Goal: Task Accomplishment & Management: Complete application form

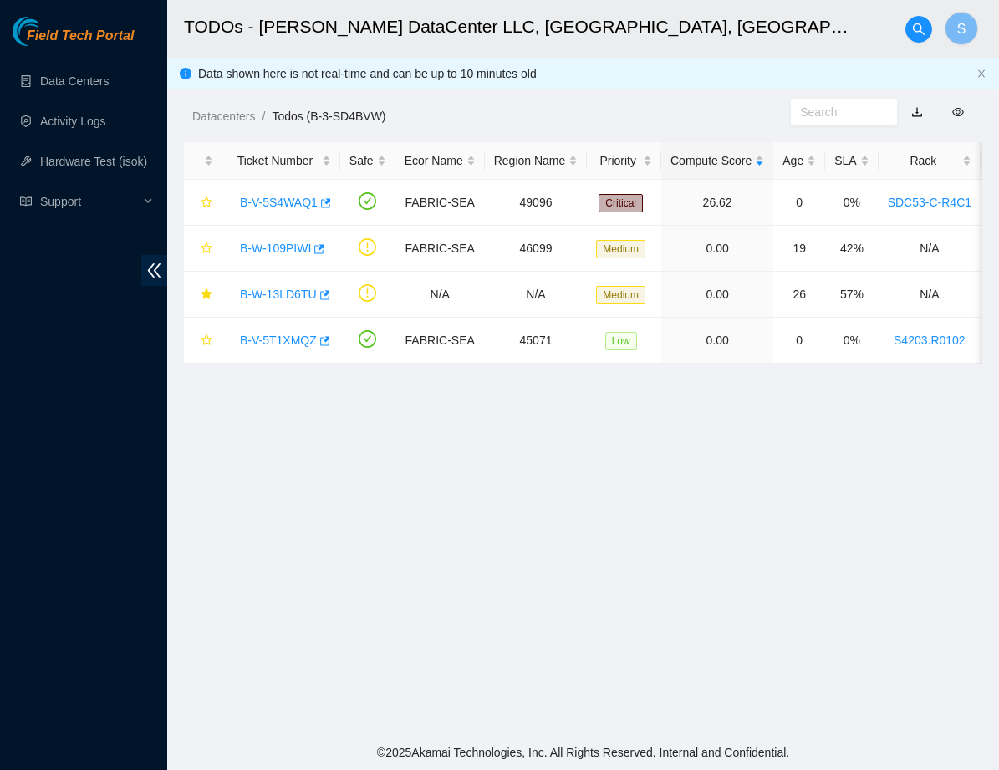
click at [300, 466] on main "TODOs - Sabey DataCenter LLC, Tukwila, WA S Data shown here is not real-time an…" at bounding box center [583, 367] width 832 height 735
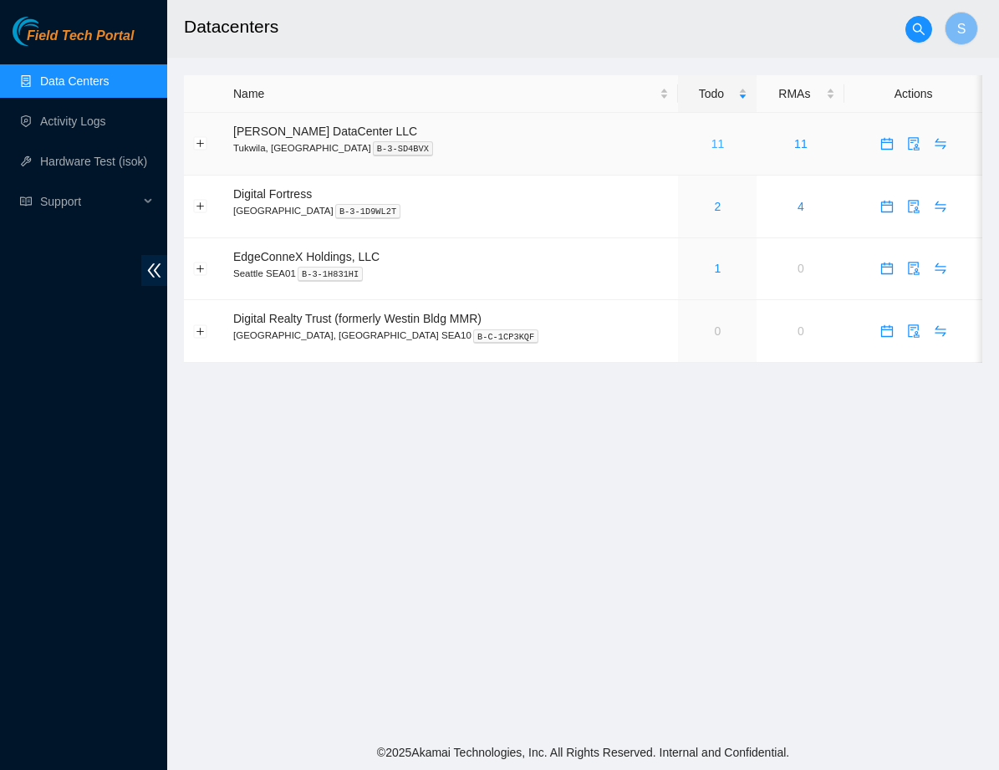
click at [711, 143] on link "11" at bounding box center [717, 143] width 13 height 13
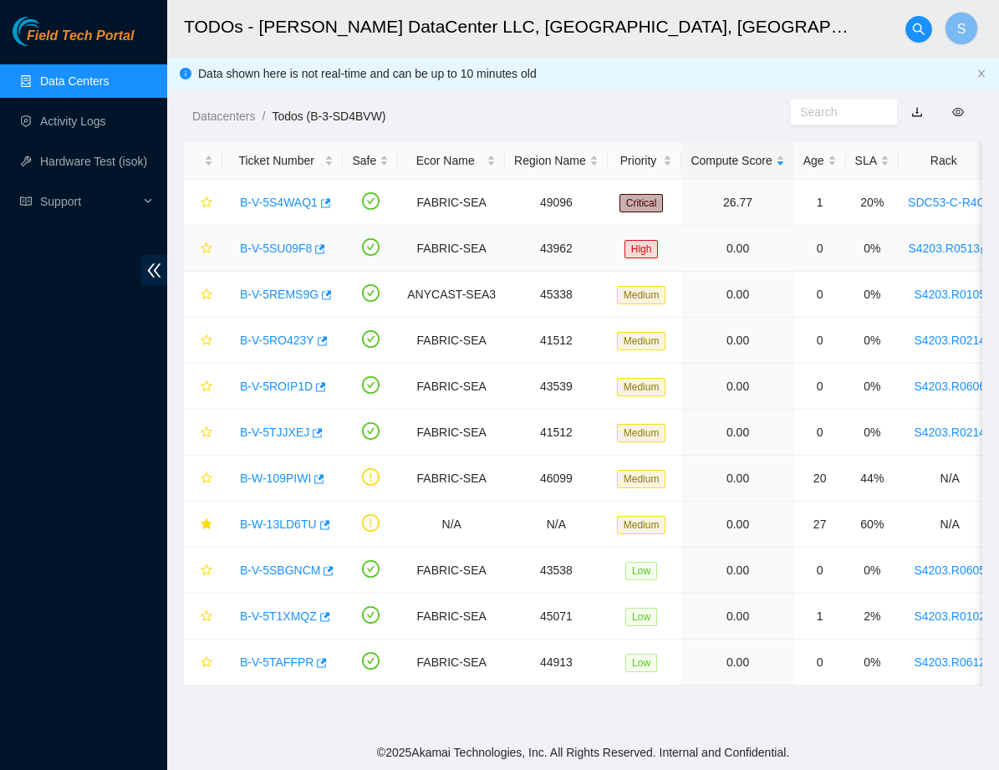
click at [302, 244] on link "B-V-5SU09F8" at bounding box center [276, 248] width 72 height 13
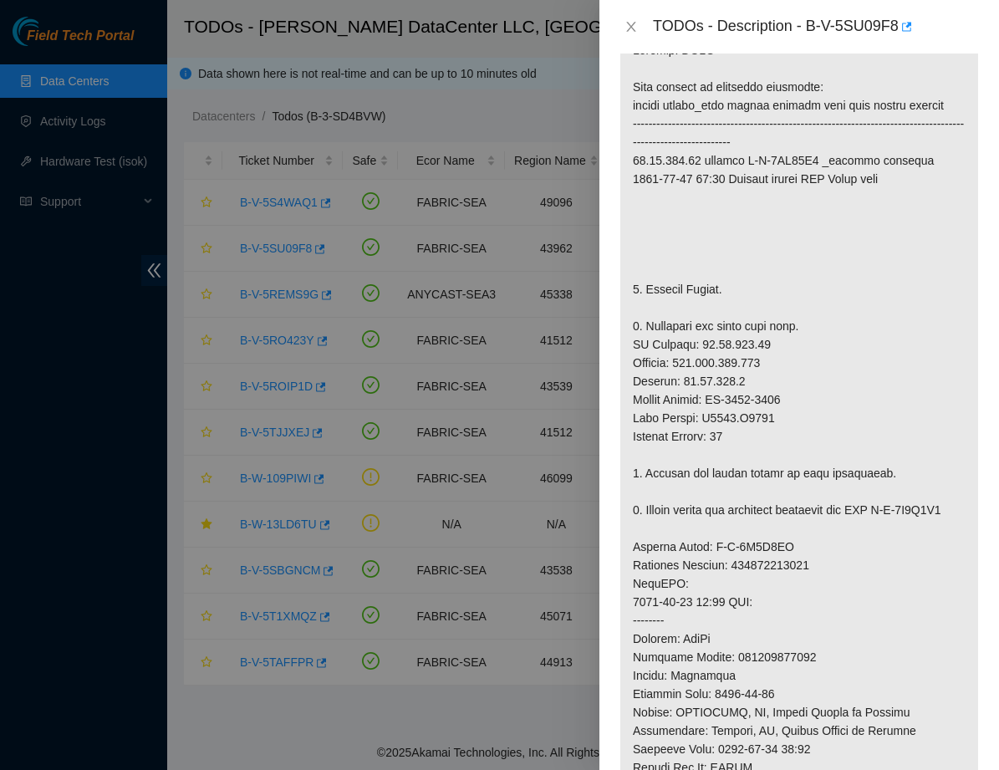
scroll to position [337, 0]
click at [630, 28] on icon "close" at bounding box center [630, 27] width 9 height 10
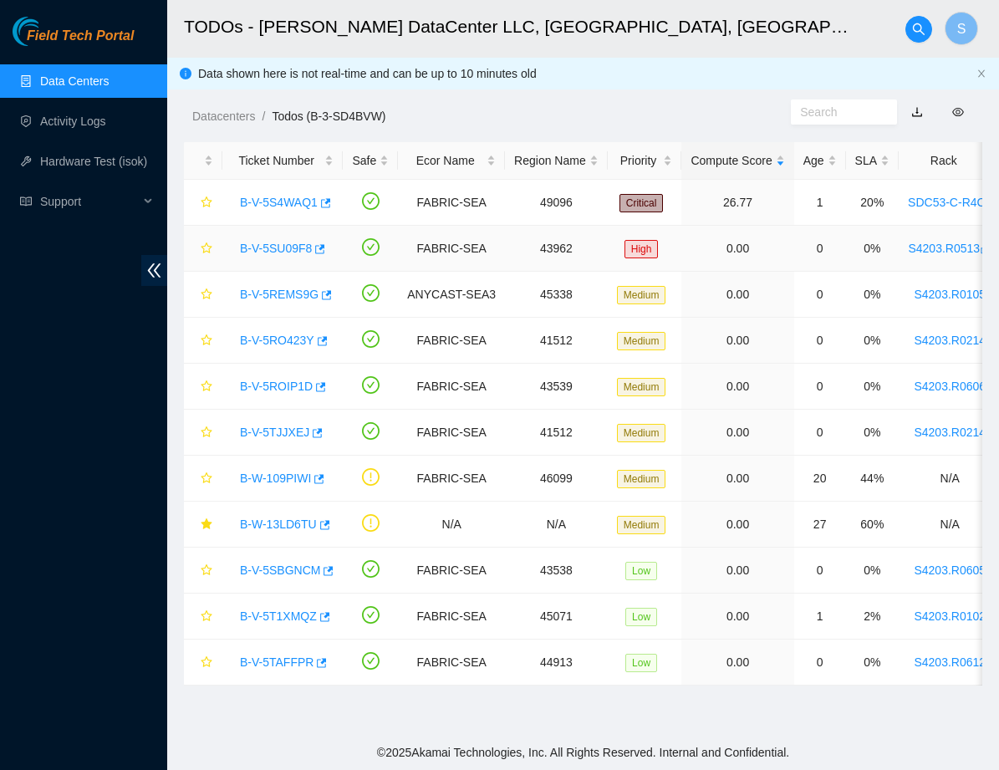
click at [296, 248] on link "B-V-5SU09F8" at bounding box center [276, 248] width 72 height 13
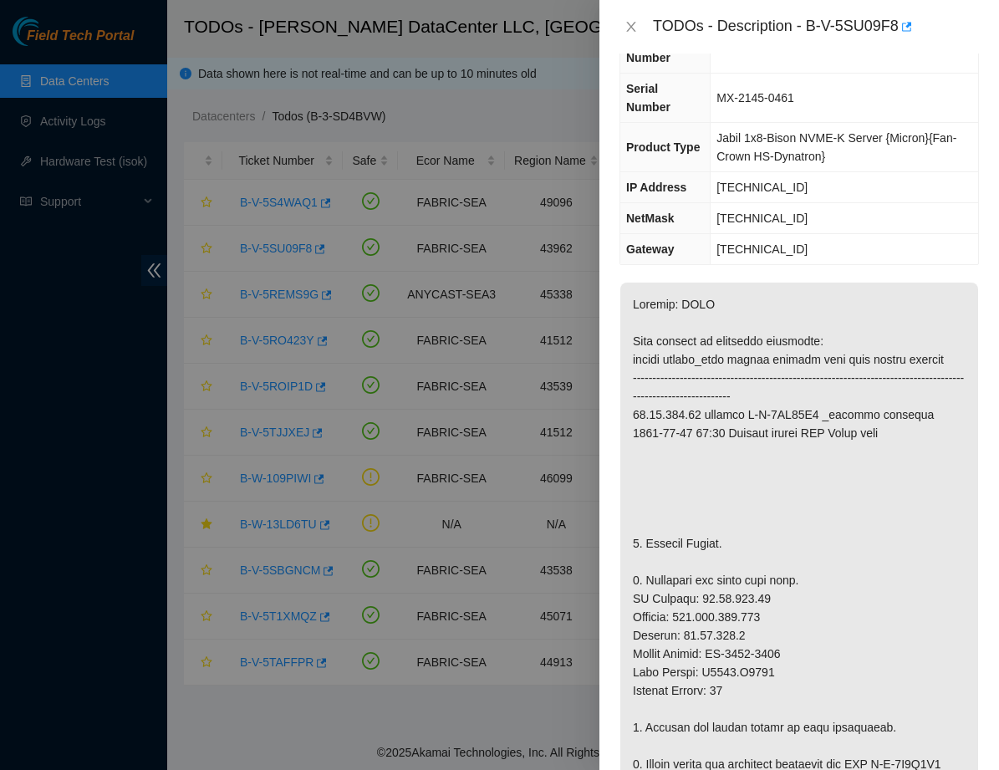
scroll to position [80, 0]
click at [491, 232] on div at bounding box center [499, 385] width 999 height 770
click at [498, 261] on div at bounding box center [499, 385] width 999 height 770
click at [635, 33] on icon "close" at bounding box center [631, 26] width 13 height 13
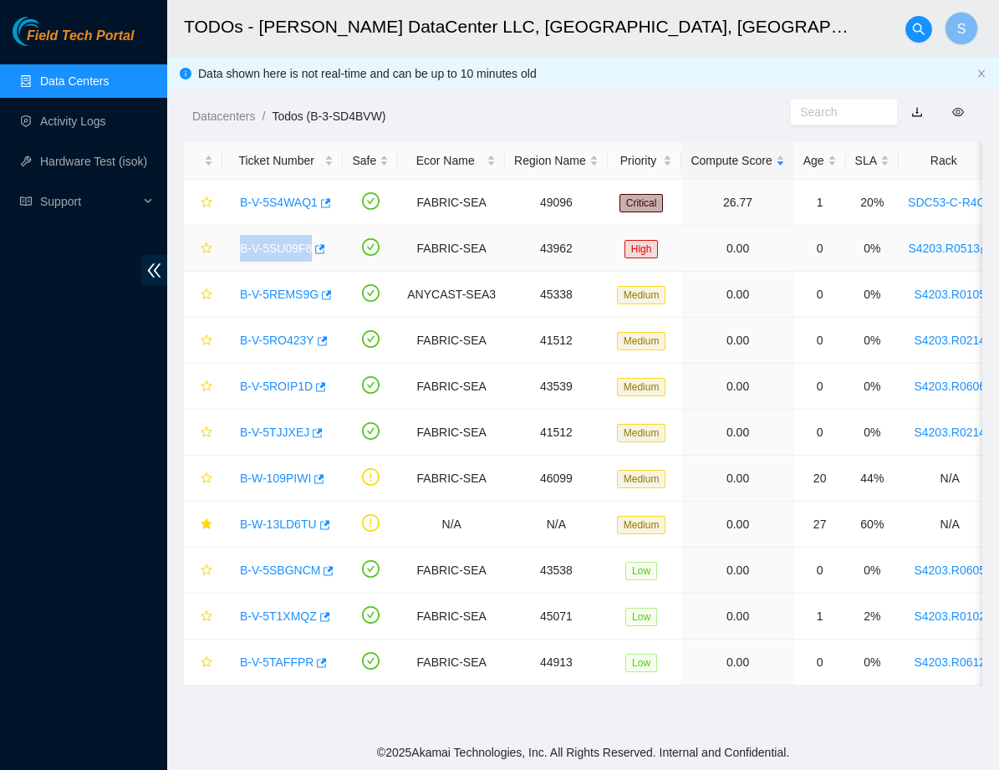
drag, startPoint x: 227, startPoint y: 251, endPoint x: 314, endPoint y: 254, distance: 87.0
click at [314, 254] on td "B-V-5SU09F8" at bounding box center [282, 249] width 120 height 46
copy link "B-V-5SU09F8"
click at [72, 120] on link "Activity Logs" at bounding box center [73, 121] width 66 height 13
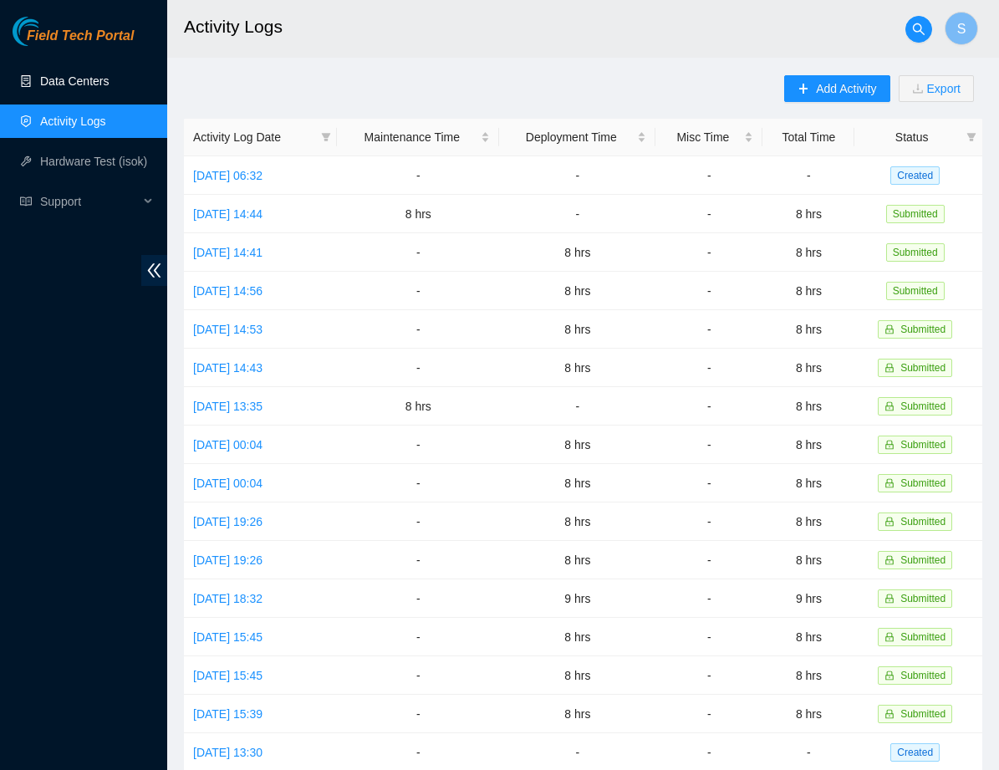
click at [67, 80] on link "Data Centers" at bounding box center [74, 80] width 69 height 13
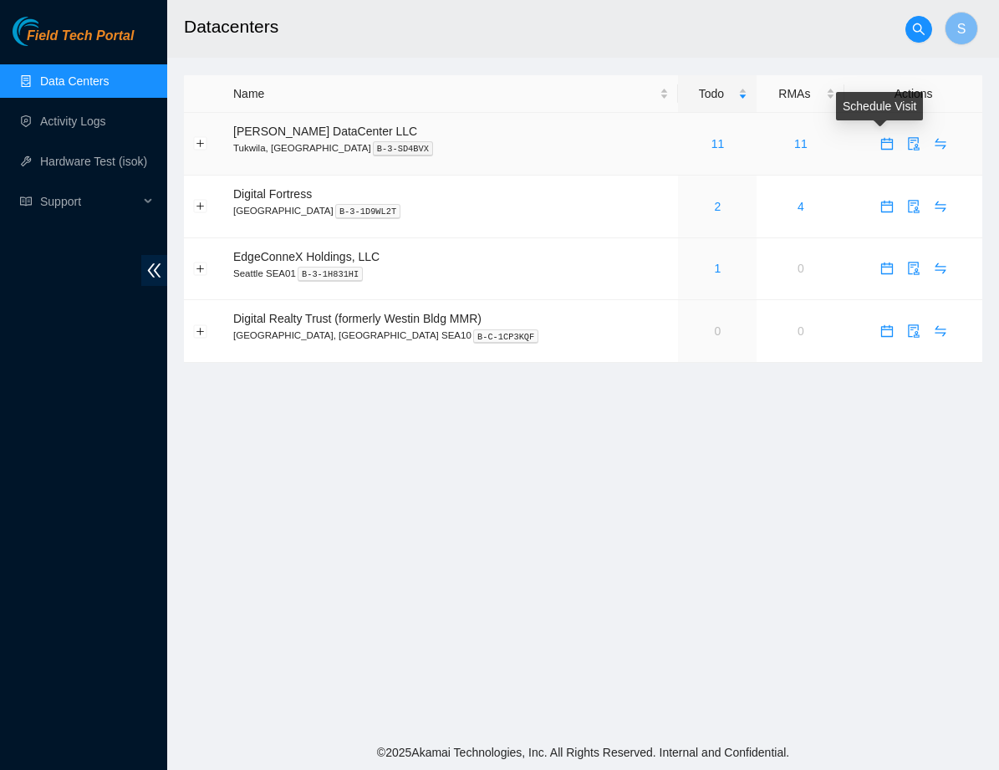
click at [882, 145] on icon "calendar" at bounding box center [886, 143] width 13 height 13
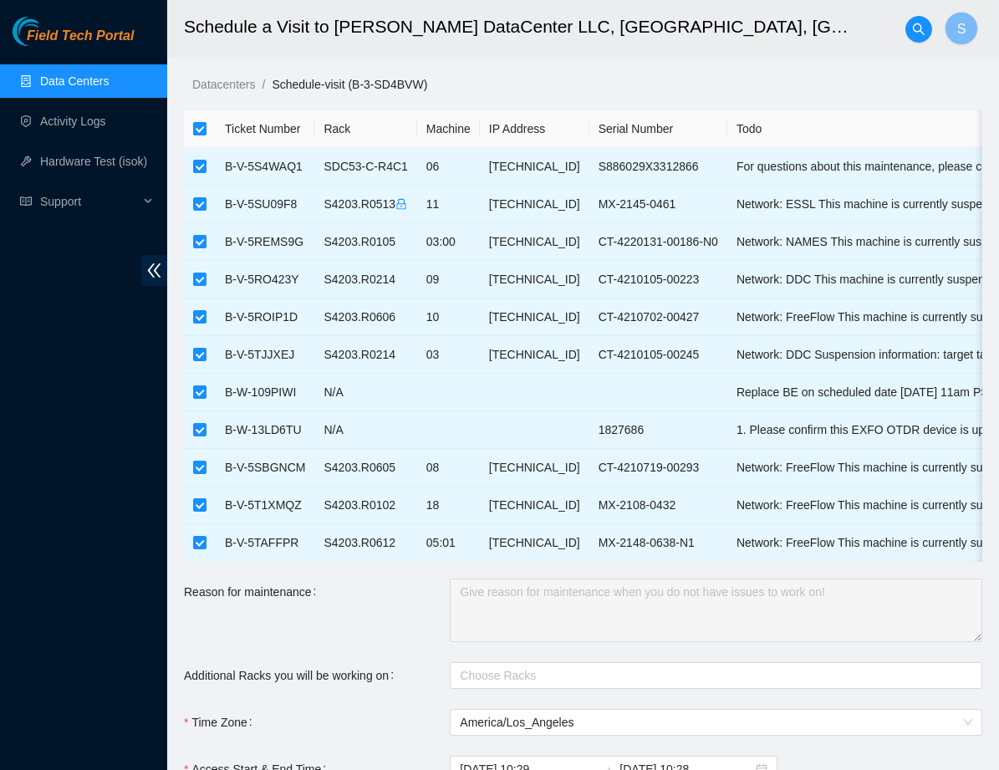
click at [202, 125] on input "checkbox" at bounding box center [199, 128] width 13 height 13
checkbox input "false"
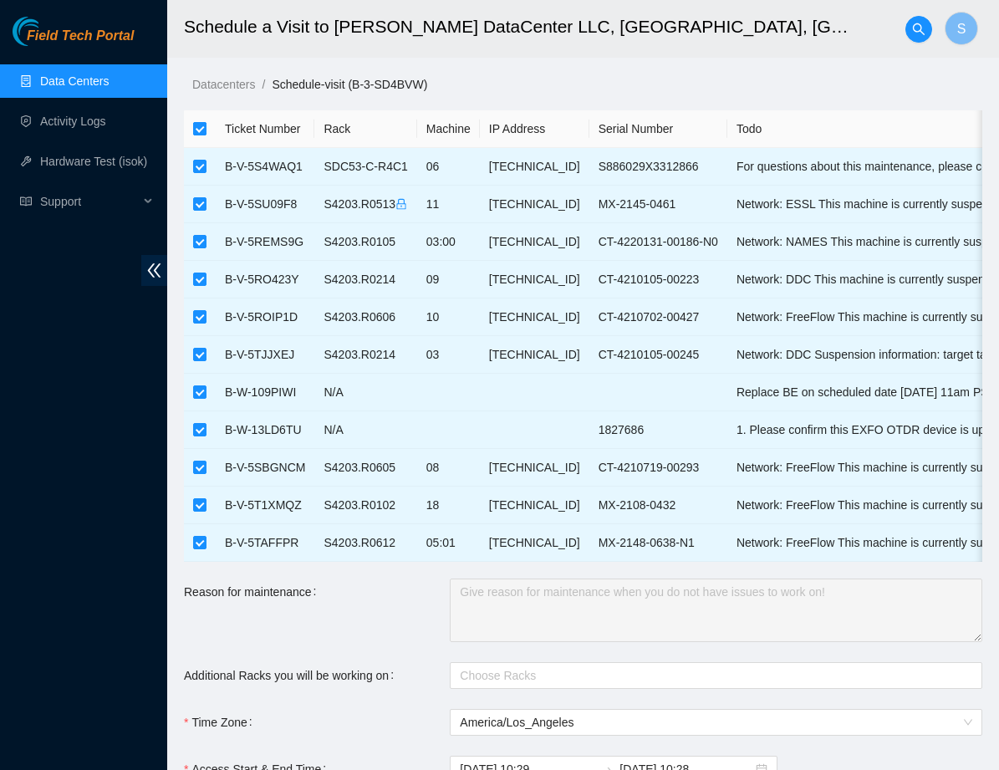
checkbox input "false"
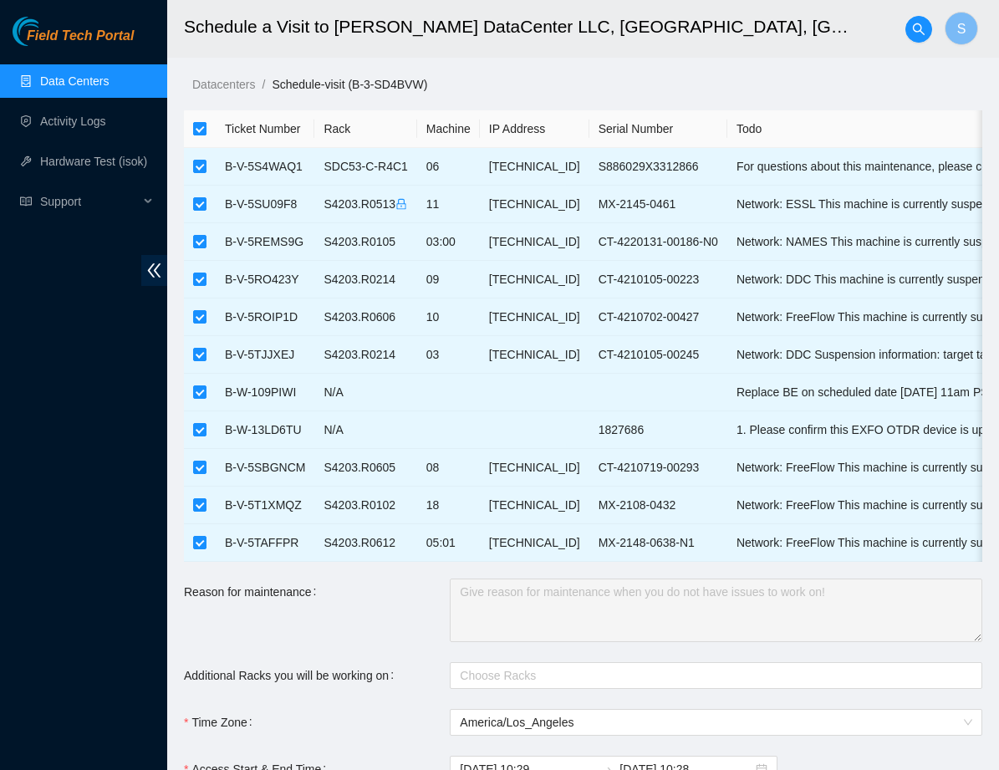
checkbox input "false"
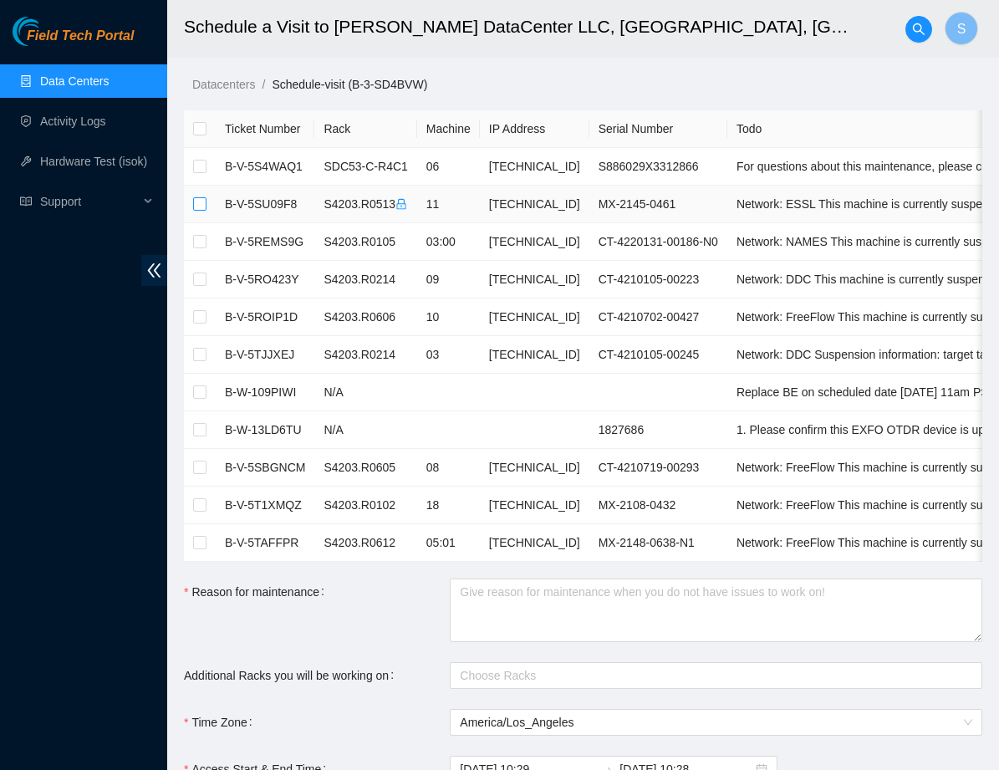
click at [202, 197] on input "checkbox" at bounding box center [199, 203] width 13 height 13
checkbox input "true"
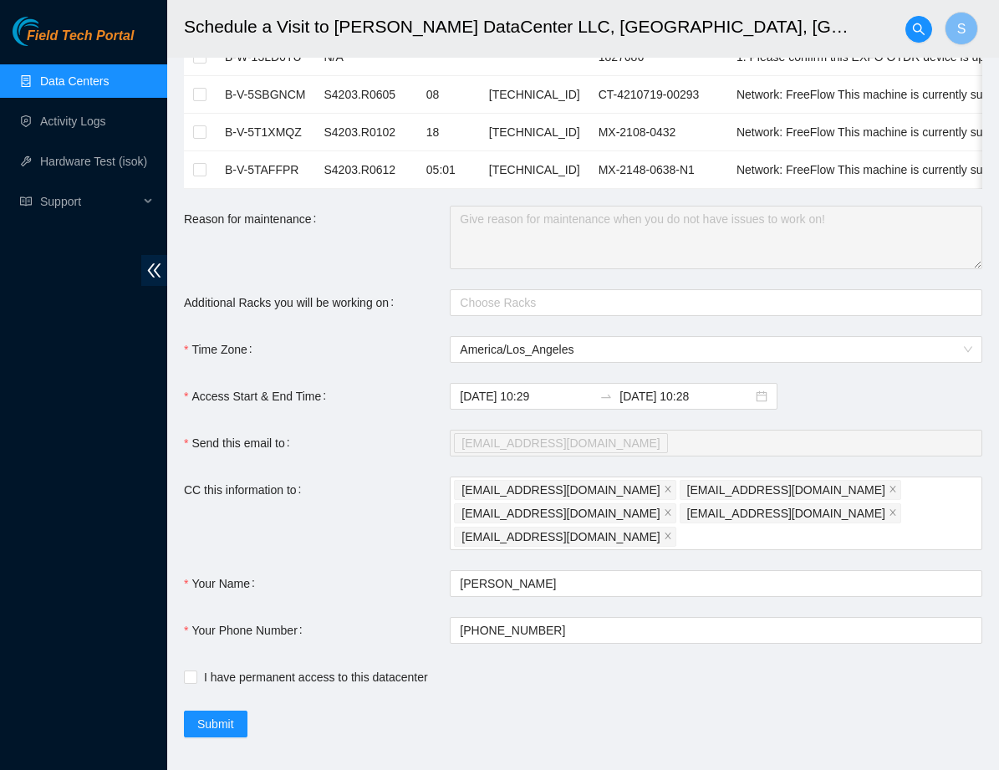
scroll to position [372, 0]
click at [229, 716] on span "Submit" at bounding box center [215, 725] width 37 height 18
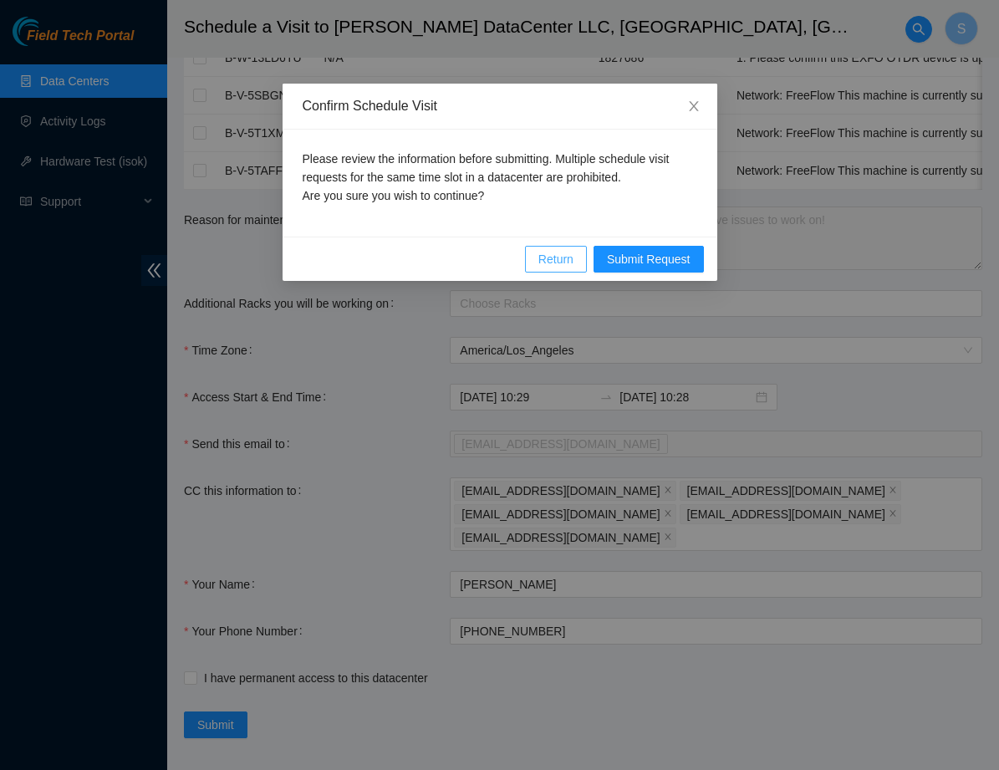
click at [562, 263] on span "Return" at bounding box center [555, 259] width 35 height 18
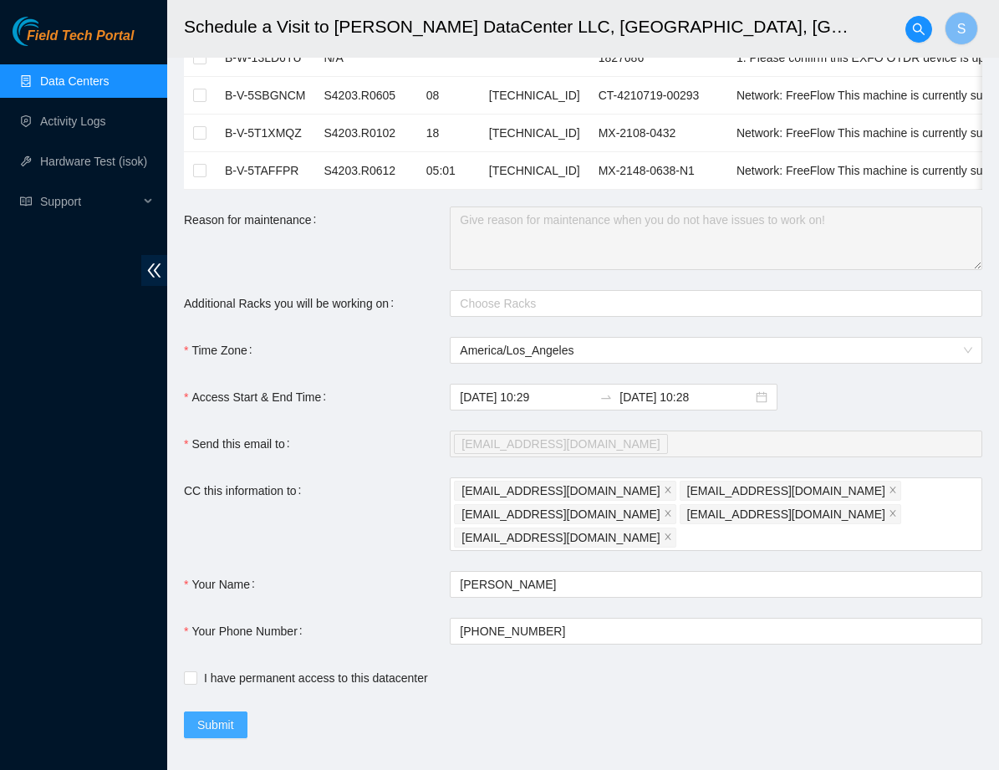
click at [214, 714] on button "Submit" at bounding box center [216, 724] width 64 height 27
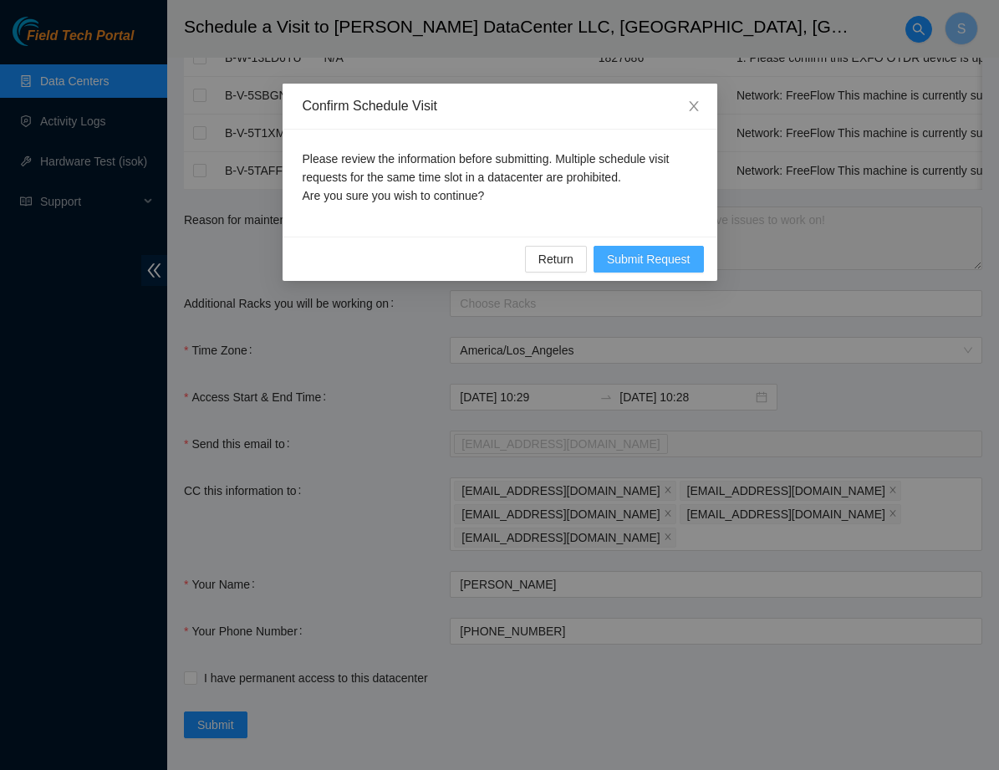
click at [649, 271] on button "Submit Request" at bounding box center [649, 259] width 110 height 27
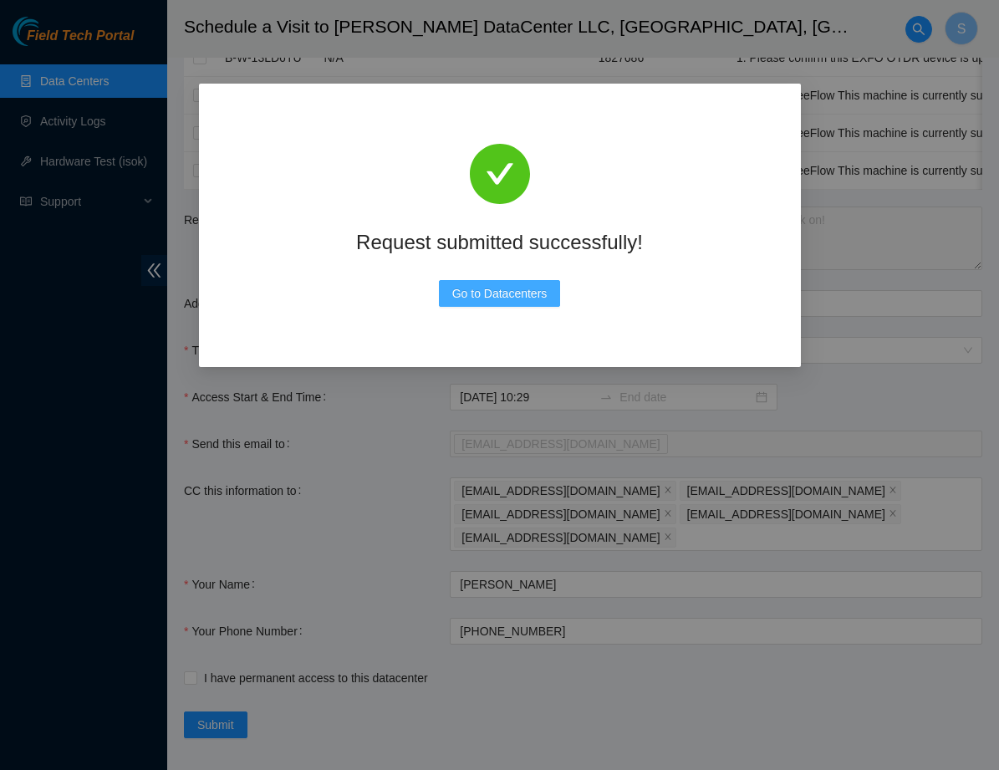
click at [534, 299] on span "Go to Datacenters" at bounding box center [499, 293] width 95 height 18
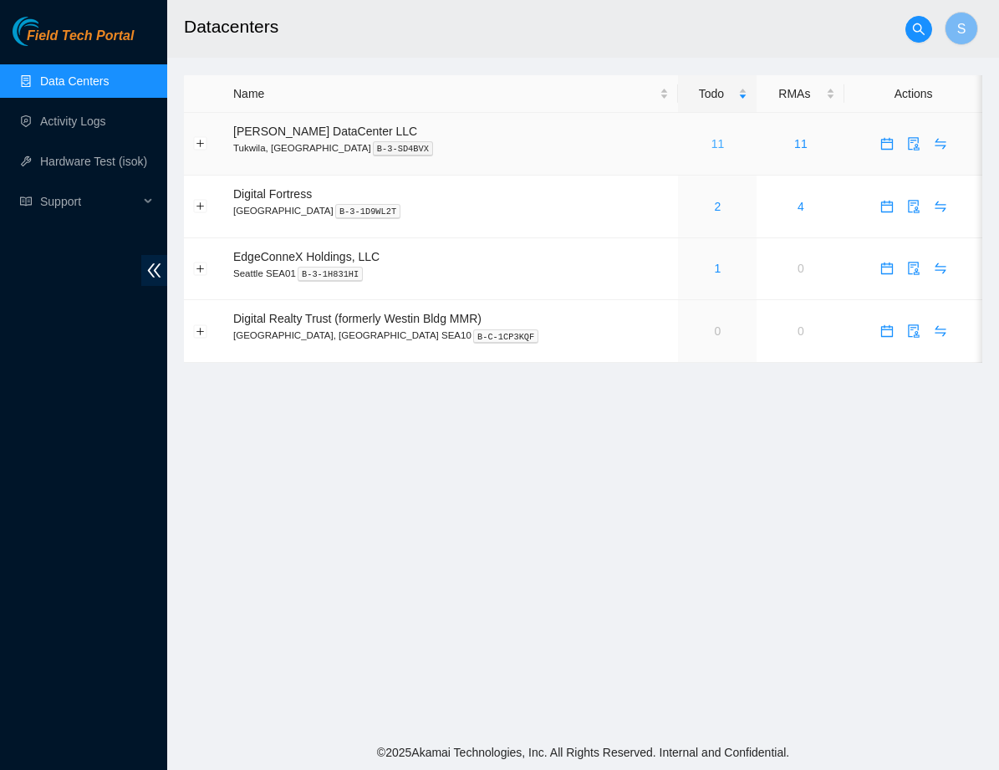
click at [711, 142] on link "11" at bounding box center [717, 143] width 13 height 13
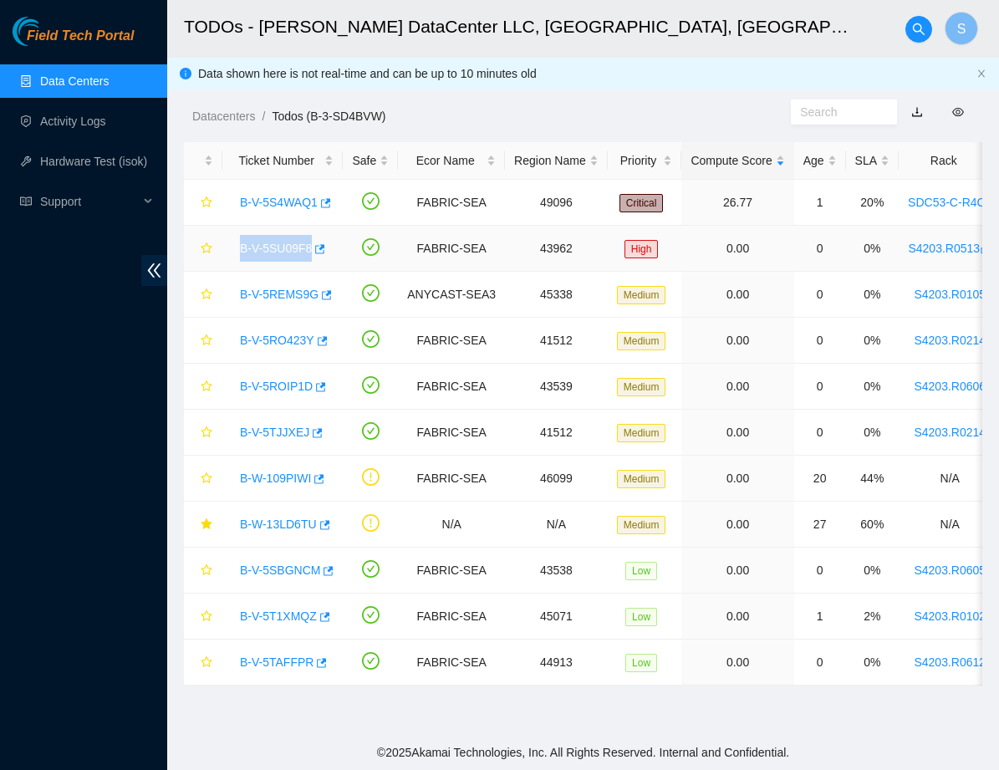
drag, startPoint x: 225, startPoint y: 251, endPoint x: 316, endPoint y: 254, distance: 91.2
click at [316, 254] on td "B-V-5SU09F8" at bounding box center [282, 249] width 120 height 46
copy link "B-V-5SU09F8"
click at [293, 294] on link "B-V-5REMS9G" at bounding box center [279, 294] width 79 height 13
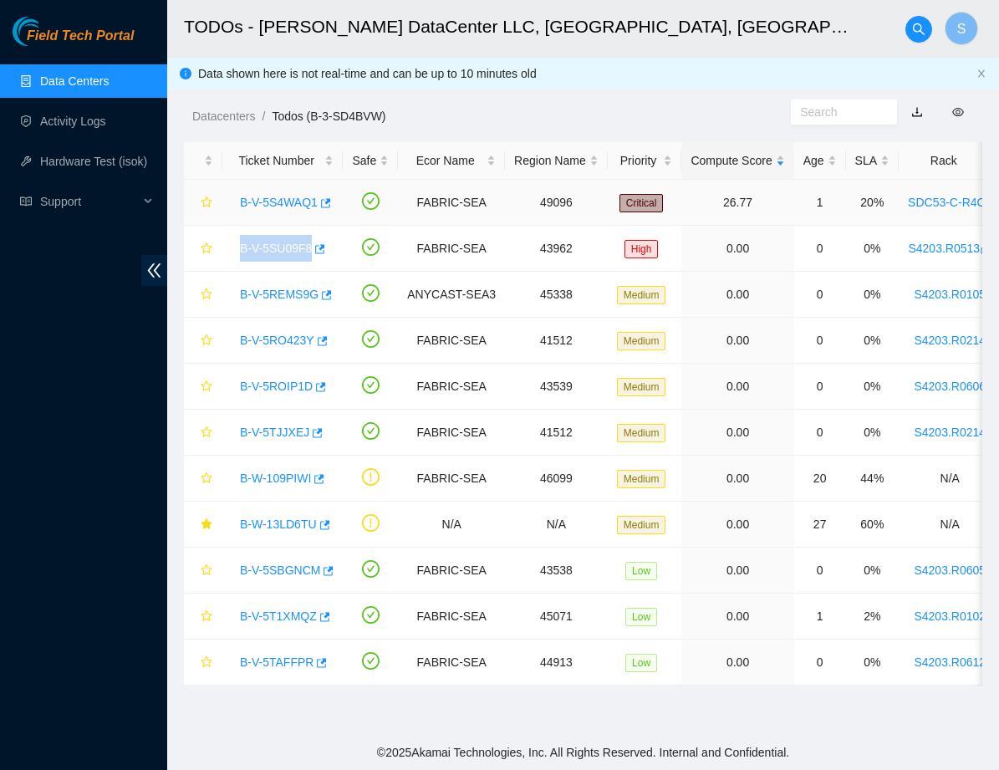
click at [279, 206] on link "B-V-5S4WAQ1" at bounding box center [279, 202] width 78 height 13
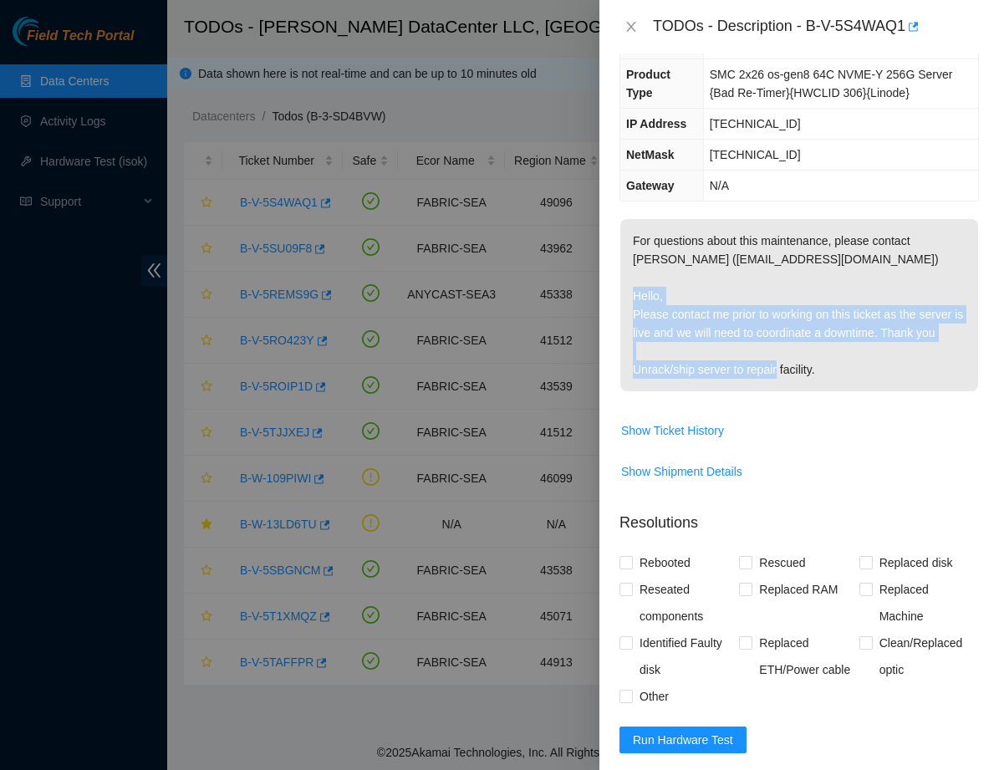
drag, startPoint x: 642, startPoint y: 328, endPoint x: 903, endPoint y: 405, distance: 271.9
click at [903, 391] on p "For questions about this maintenance, please contact Alex Abelson (aabelson@aka…" at bounding box center [799, 305] width 358 height 172
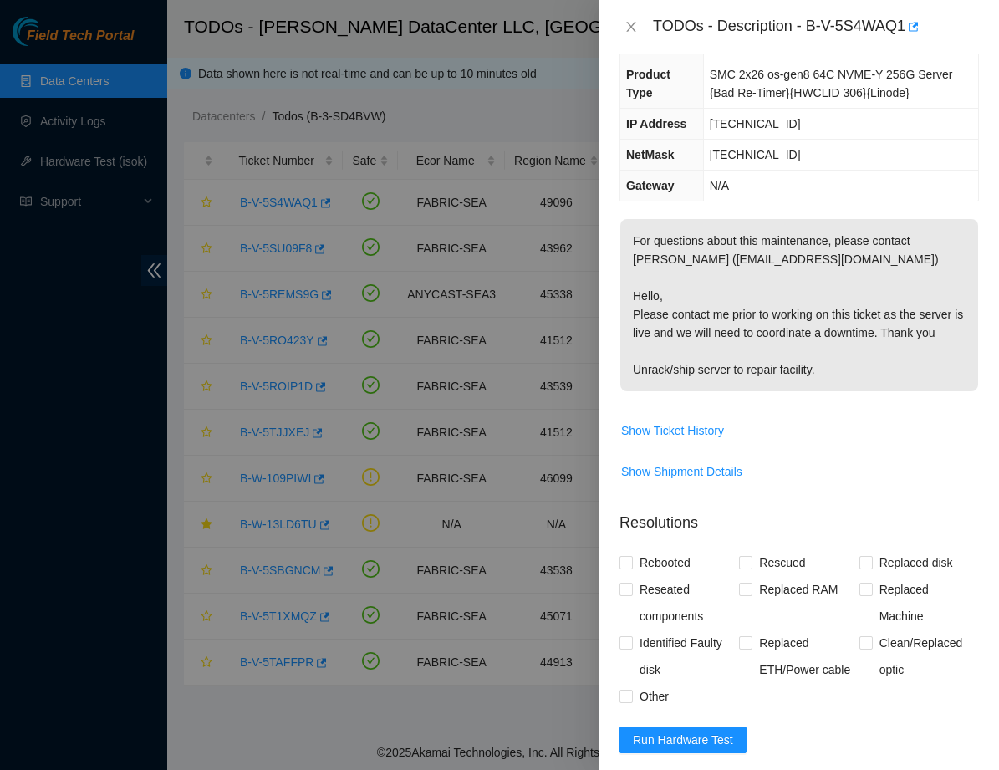
click at [903, 391] on p "For questions about this maintenance, please contact Alex Abelson (aabelson@aka…" at bounding box center [799, 305] width 358 height 172
click at [635, 28] on icon "close" at bounding box center [631, 26] width 13 height 13
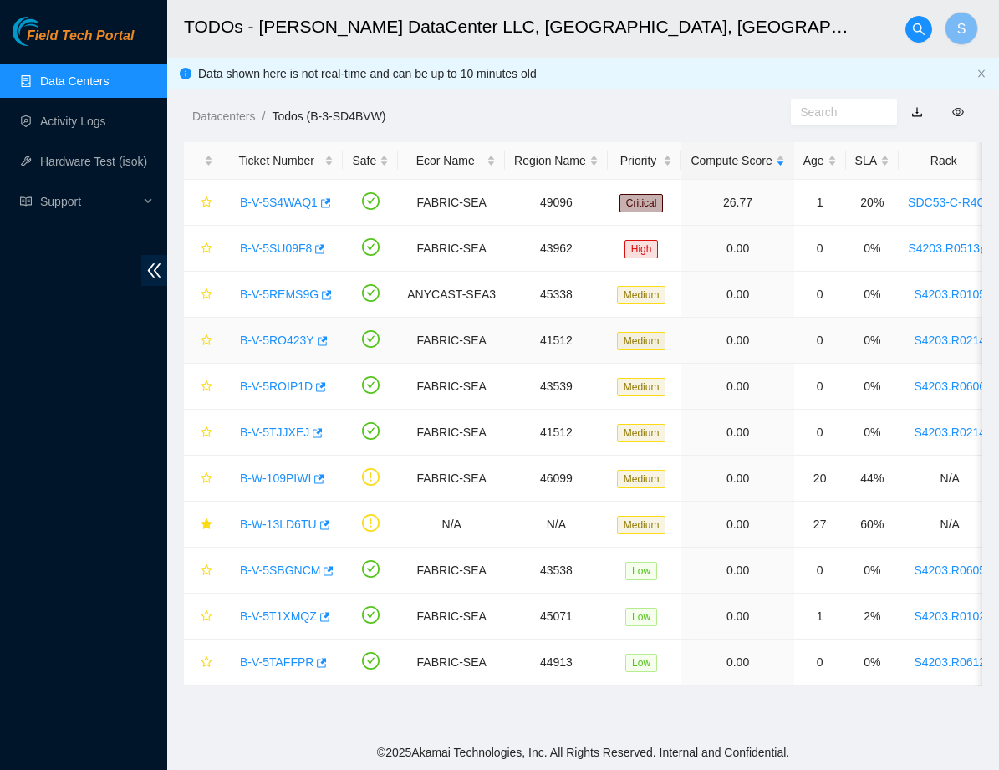
click at [299, 342] on link "B-V-5RO423Y" at bounding box center [277, 340] width 74 height 13
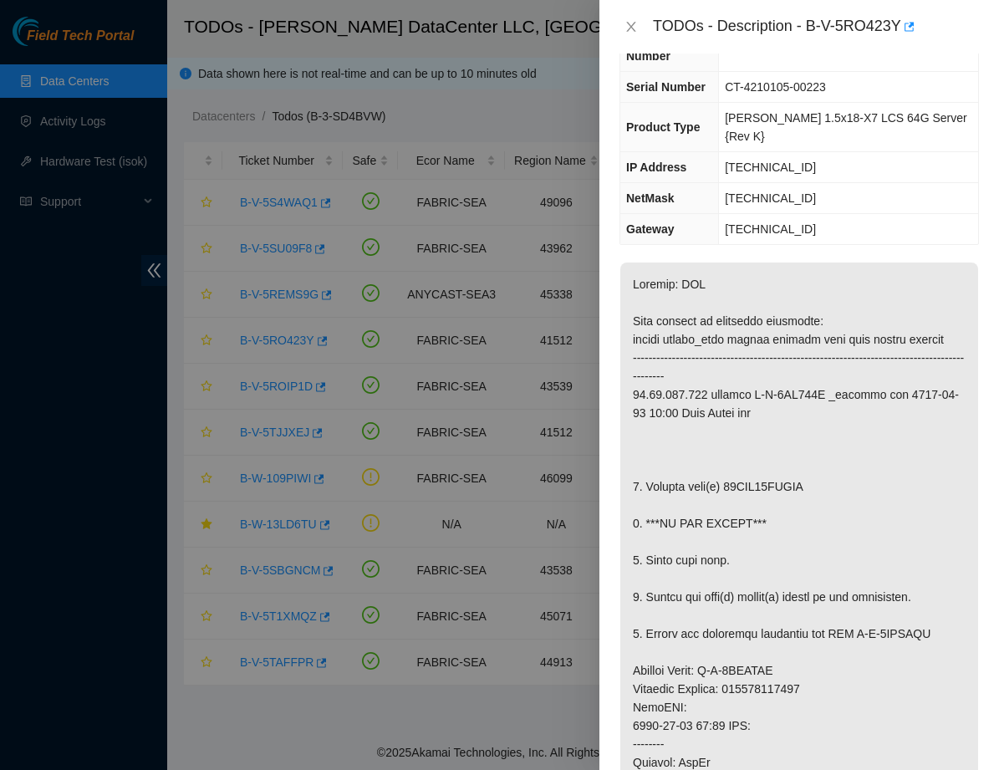
scroll to position [92, 0]
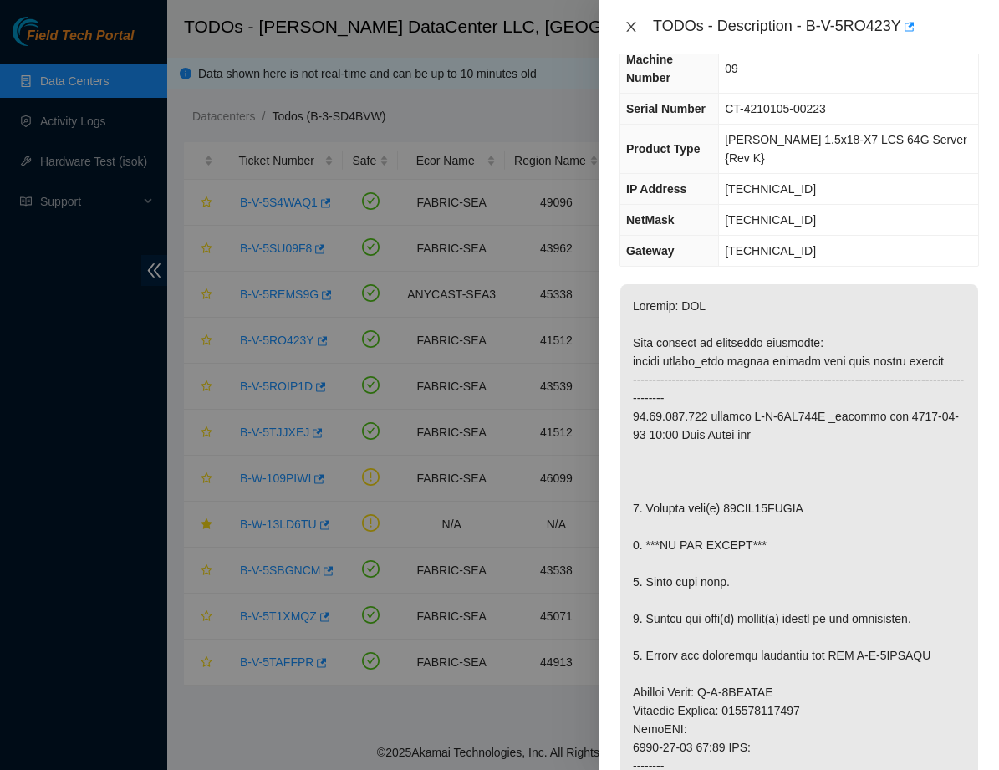
click at [632, 23] on icon "close" at bounding box center [631, 26] width 13 height 13
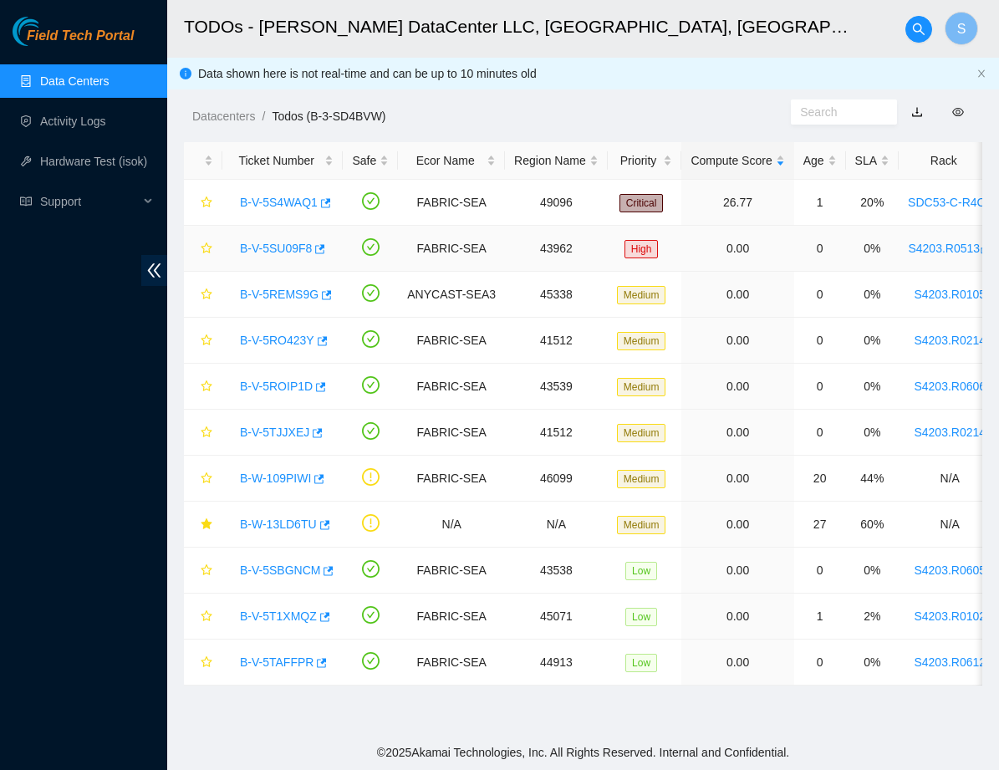
click at [285, 250] on link "B-V-5SU09F8" at bounding box center [276, 248] width 72 height 13
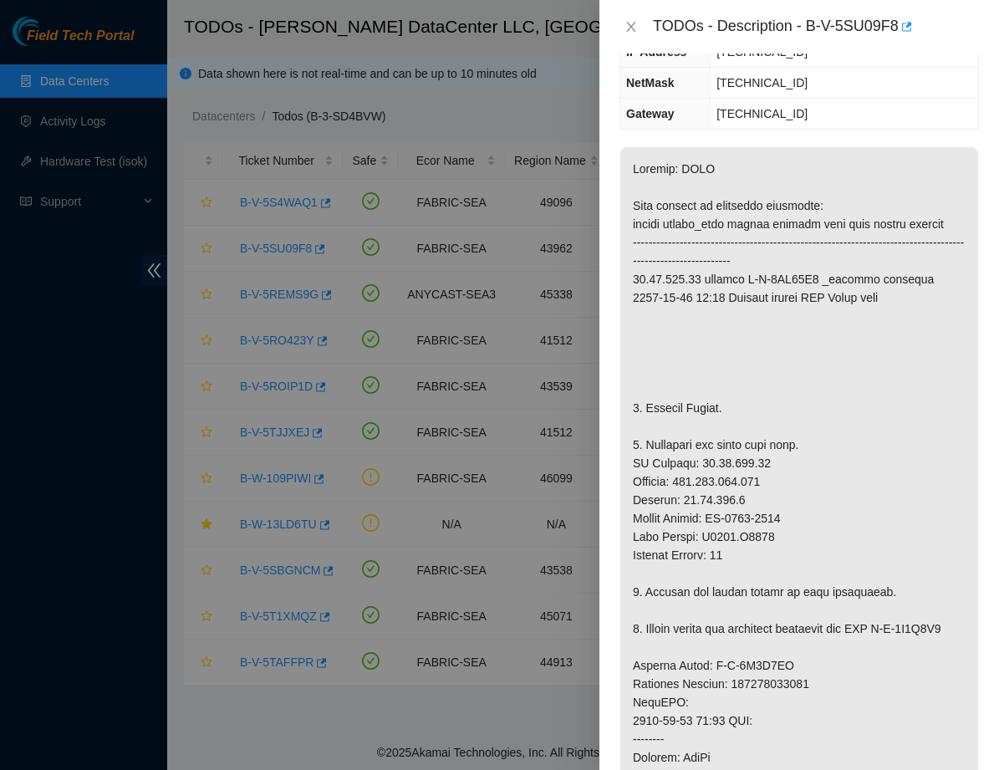
scroll to position [201, 0]
